Goal: Task Accomplishment & Management: Use online tool/utility

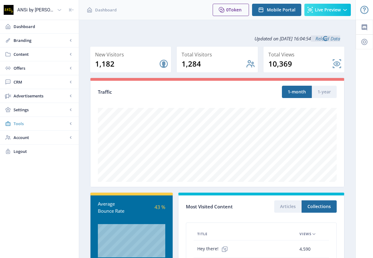
click at [45, 125] on span "Tools" at bounding box center [41, 123] width 54 height 6
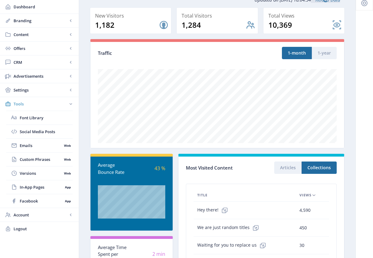
scroll to position [38, 0]
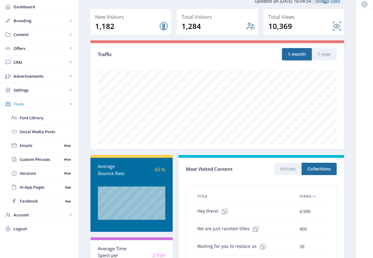
click at [37, 108] on link "Tools" at bounding box center [39, 104] width 79 height 14
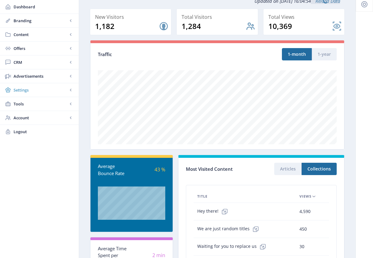
click at [54, 92] on span "Settings" at bounding box center [41, 90] width 54 height 6
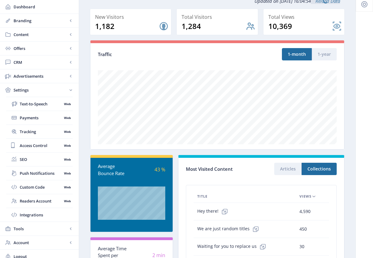
click at [54, 92] on span "Settings" at bounding box center [41, 90] width 54 height 6
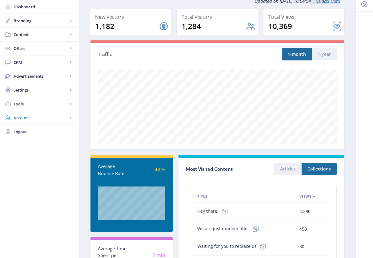
click at [47, 118] on span "Account" at bounding box center [41, 118] width 54 height 6
click at [49, 75] on span "Advertisements" at bounding box center [41, 76] width 54 height 6
click at [44, 65] on span "CRM" at bounding box center [41, 62] width 54 height 6
click at [48, 50] on span "Offers" at bounding box center [41, 48] width 54 height 6
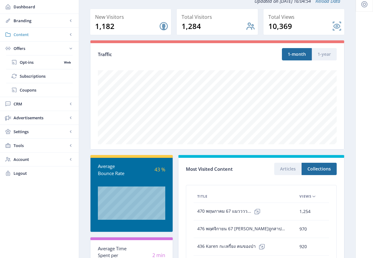
click at [50, 40] on link "Content" at bounding box center [39, 35] width 79 height 14
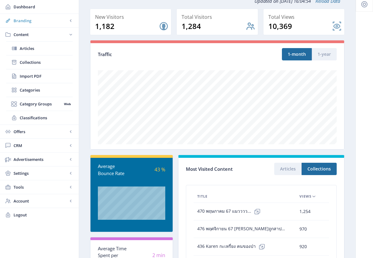
click at [47, 26] on link "Branding" at bounding box center [39, 21] width 79 height 14
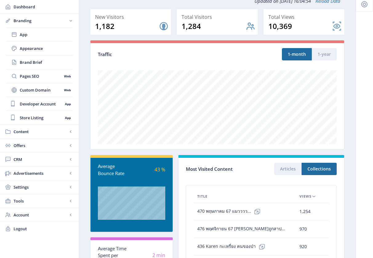
click at [47, 26] on link "Branding" at bounding box center [39, 21] width 79 height 14
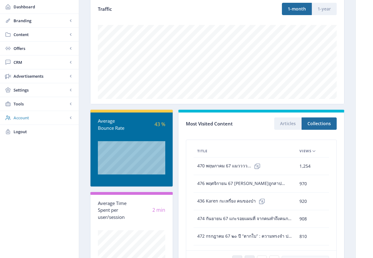
scroll to position [0, 0]
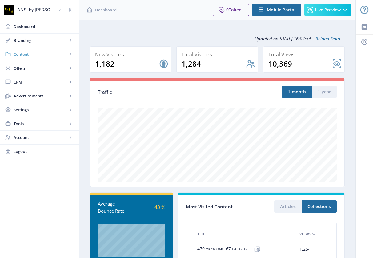
click at [40, 53] on span "Content" at bounding box center [41, 54] width 54 height 6
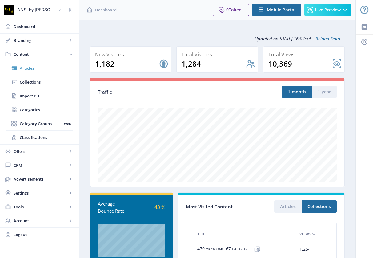
click at [40, 67] on span "Articles" at bounding box center [46, 68] width 53 height 6
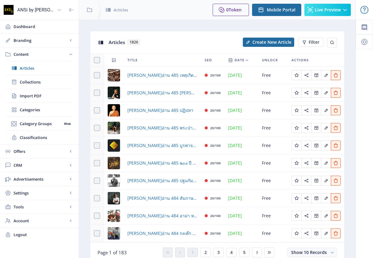
click at [168, 42] on div "Articles 1826" at bounding box center [174, 42] width 131 height 13
click at [159, 77] on span "[PERSON_NAME]อ่าน 485 เหตุเกิดเมื่อปี [DATE] จาก “ธรรมยุต” ถึง “พระป่า”" at bounding box center [163, 74] width 70 height 7
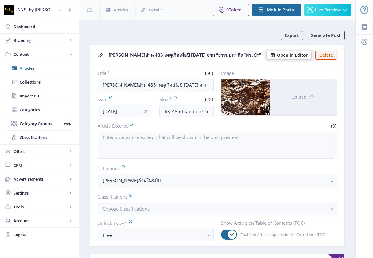
click at [289, 55] on span "Open in Editor" at bounding box center [292, 55] width 31 height 5
